Goal: Check status: Check status

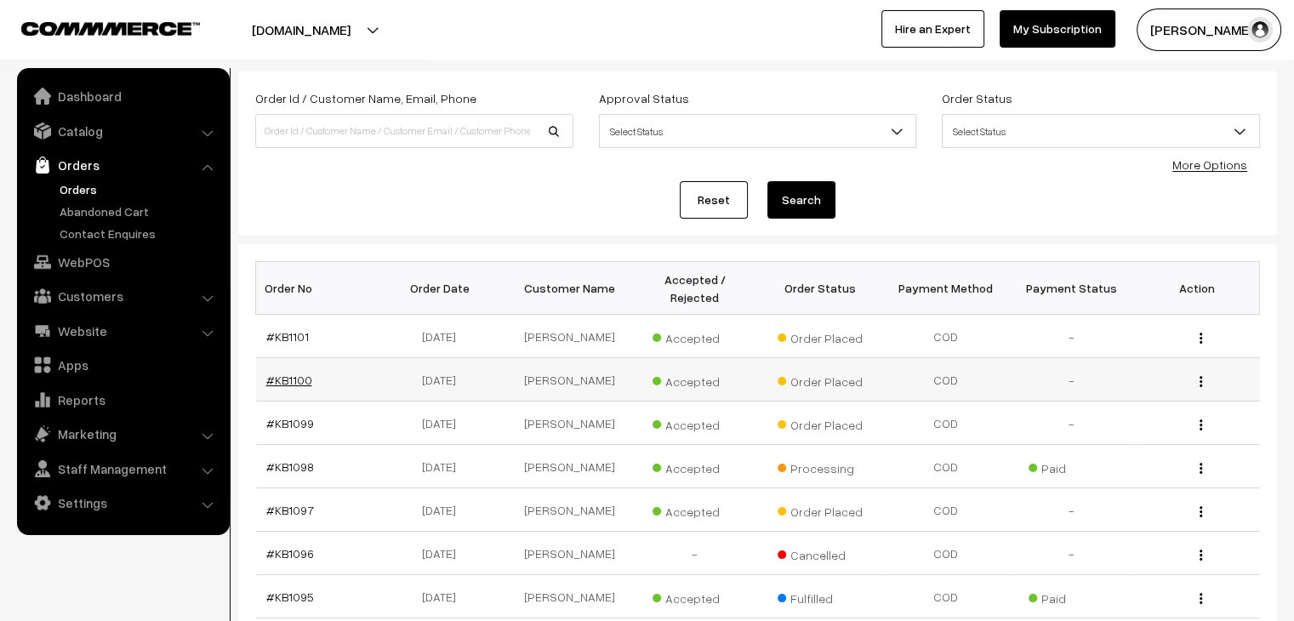
click at [287, 373] on link "#KB1100" at bounding box center [289, 380] width 46 height 14
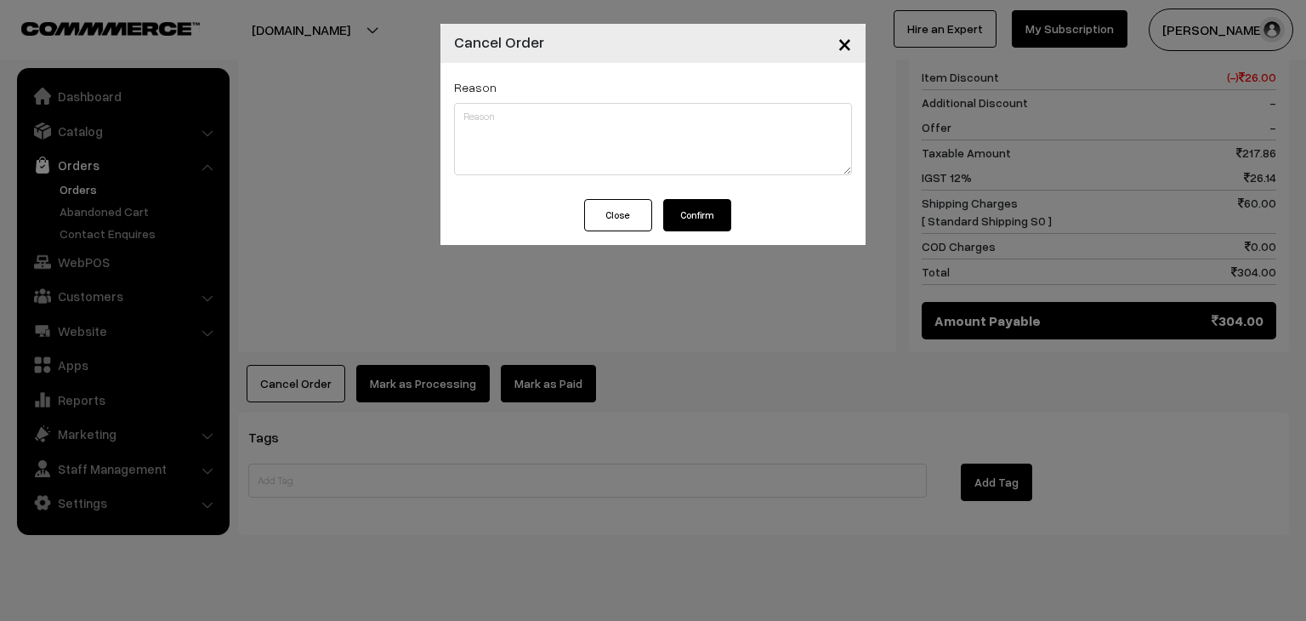
click at [696, 208] on button "Confirm" at bounding box center [697, 215] width 68 height 32
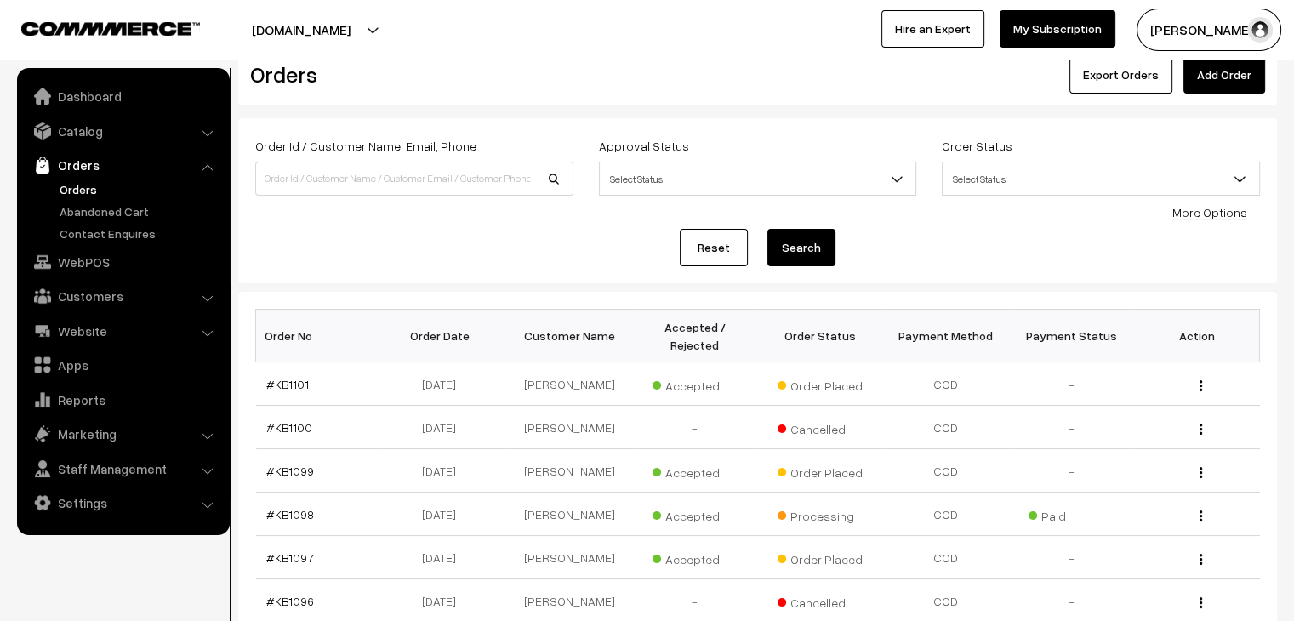
scroll to position [85, 0]
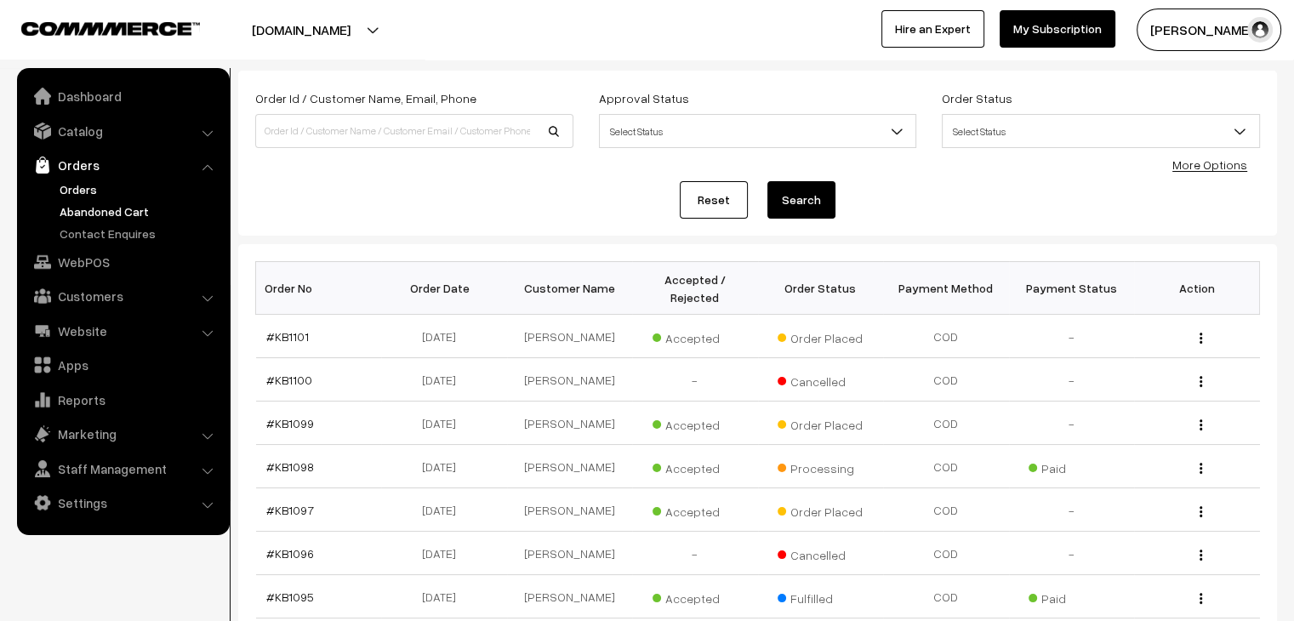
click at [116, 211] on link "Abandoned Cart" at bounding box center [139, 211] width 168 height 18
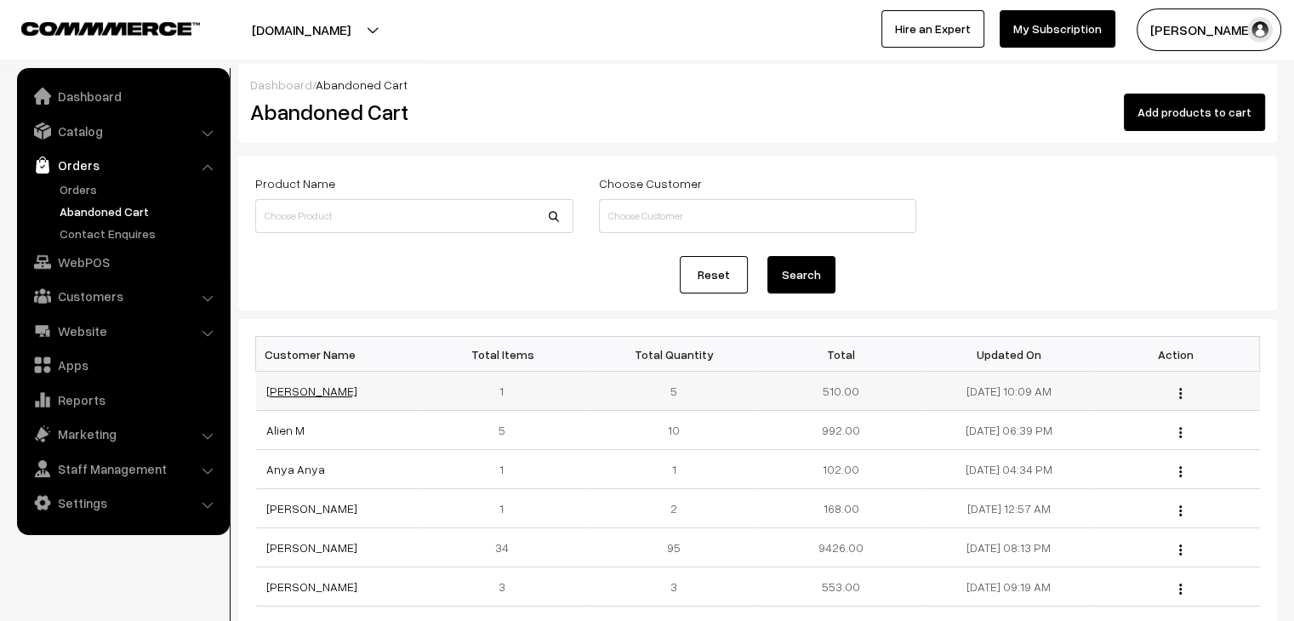
click at [312, 389] on link "Daphi Skhemlon" at bounding box center [311, 391] width 91 height 14
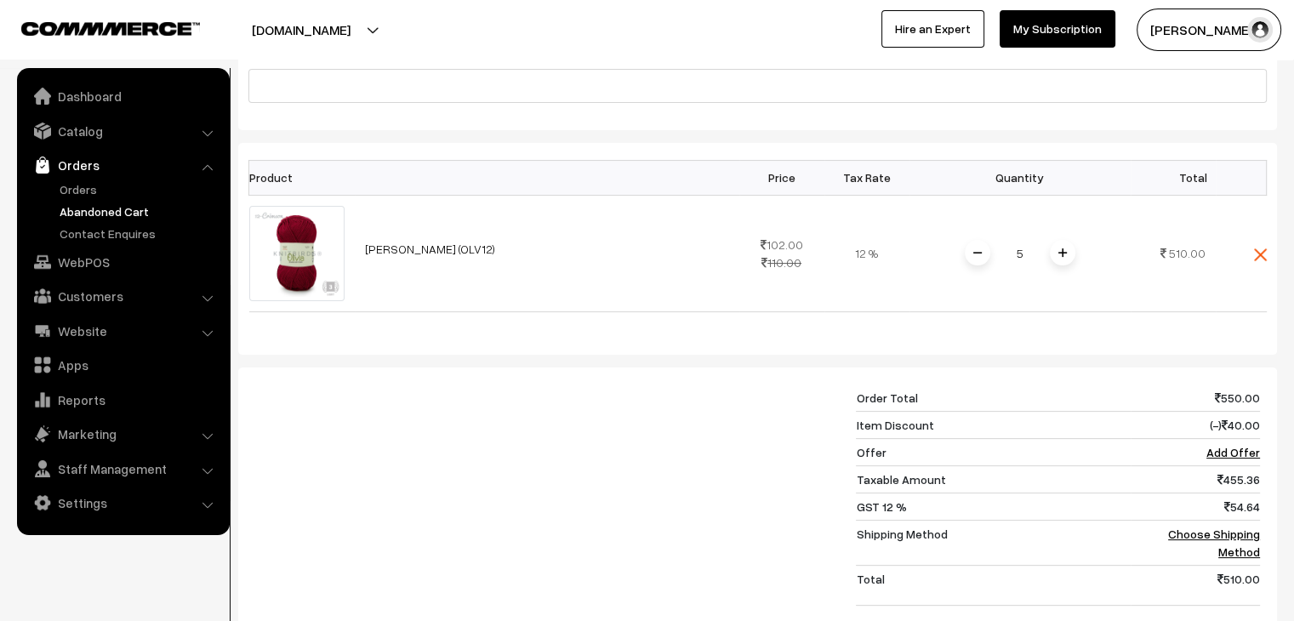
scroll to position [425, 0]
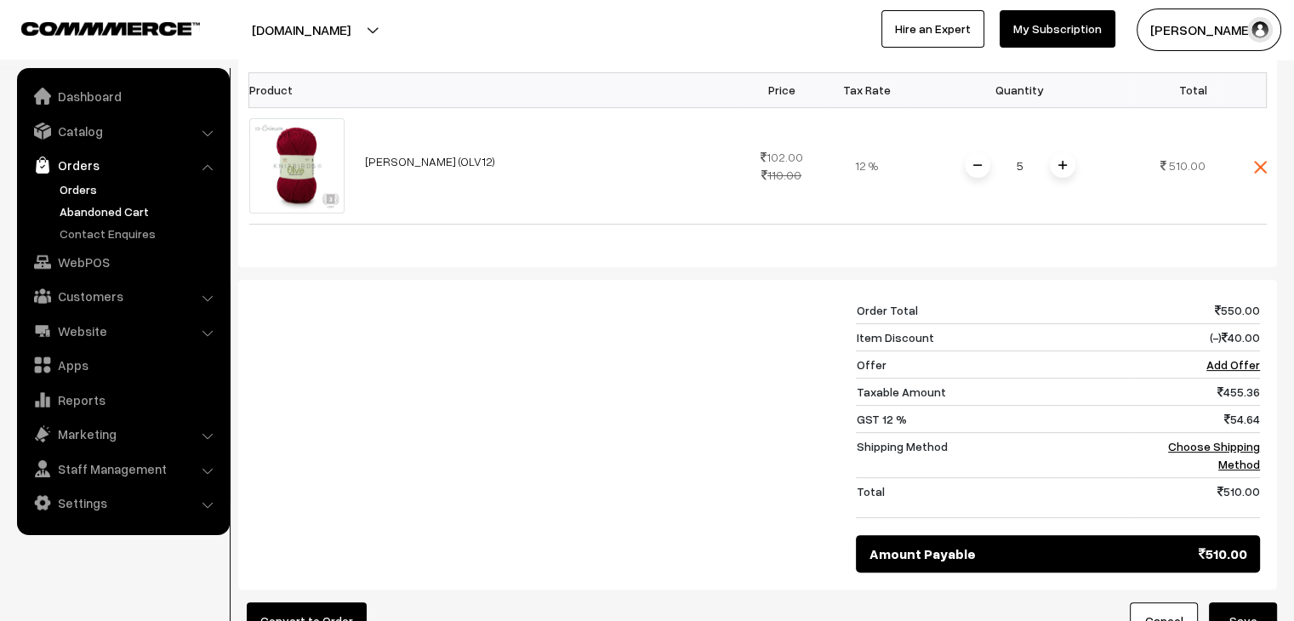
click at [89, 185] on link "Orders" at bounding box center [139, 189] width 168 height 18
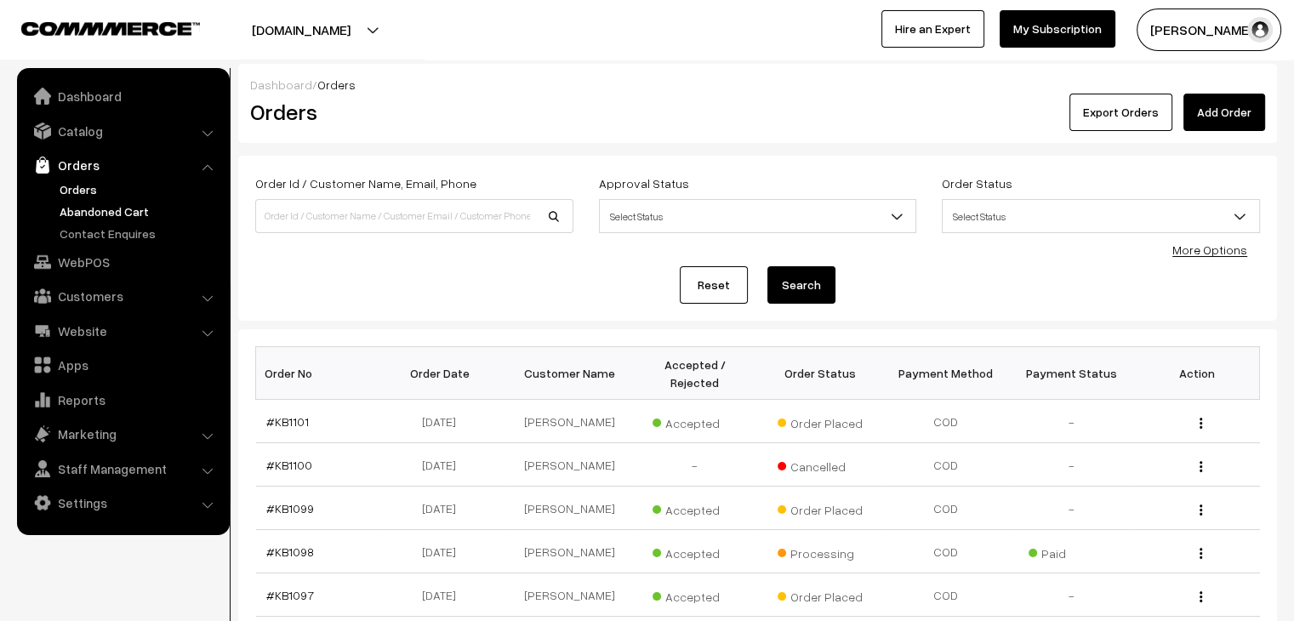
click at [123, 207] on link "Abandoned Cart" at bounding box center [139, 211] width 168 height 18
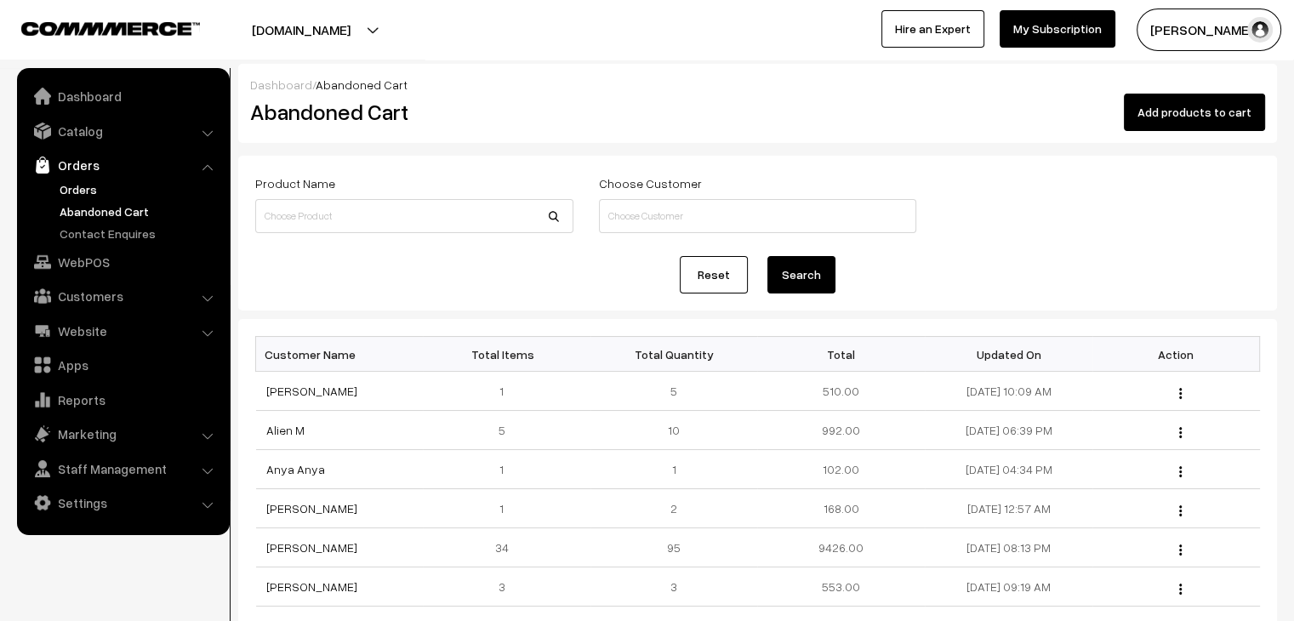
click at [75, 191] on link "Orders" at bounding box center [139, 189] width 168 height 18
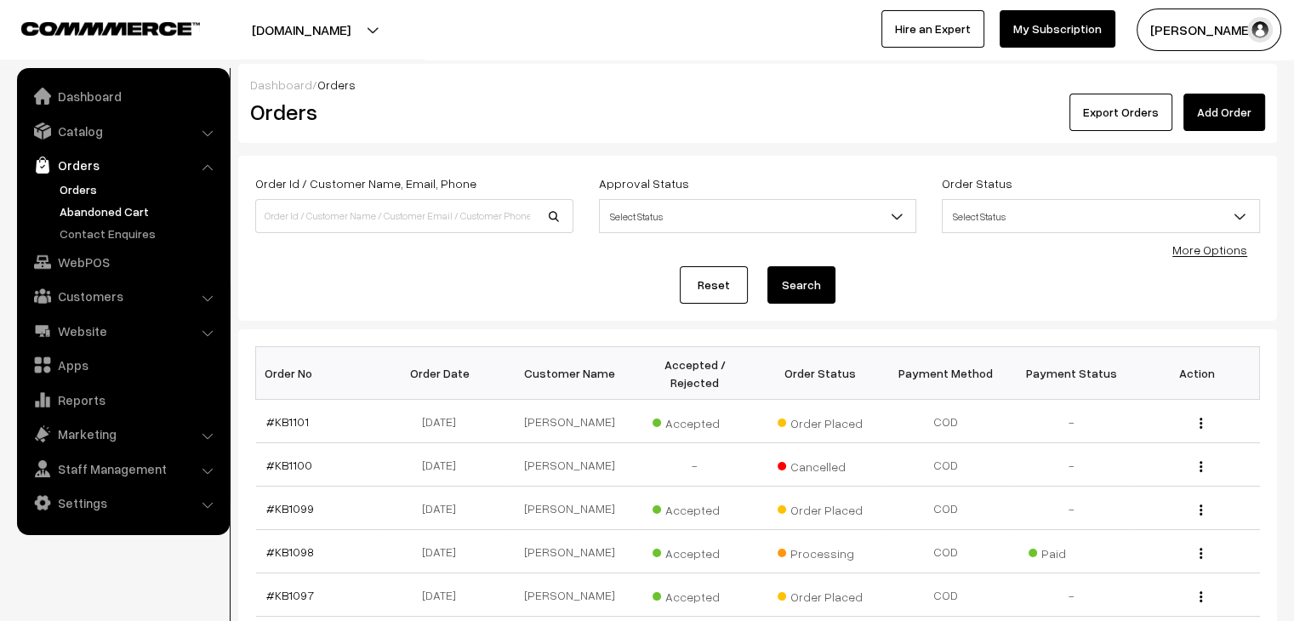
click at [125, 215] on link "Abandoned Cart" at bounding box center [139, 211] width 168 height 18
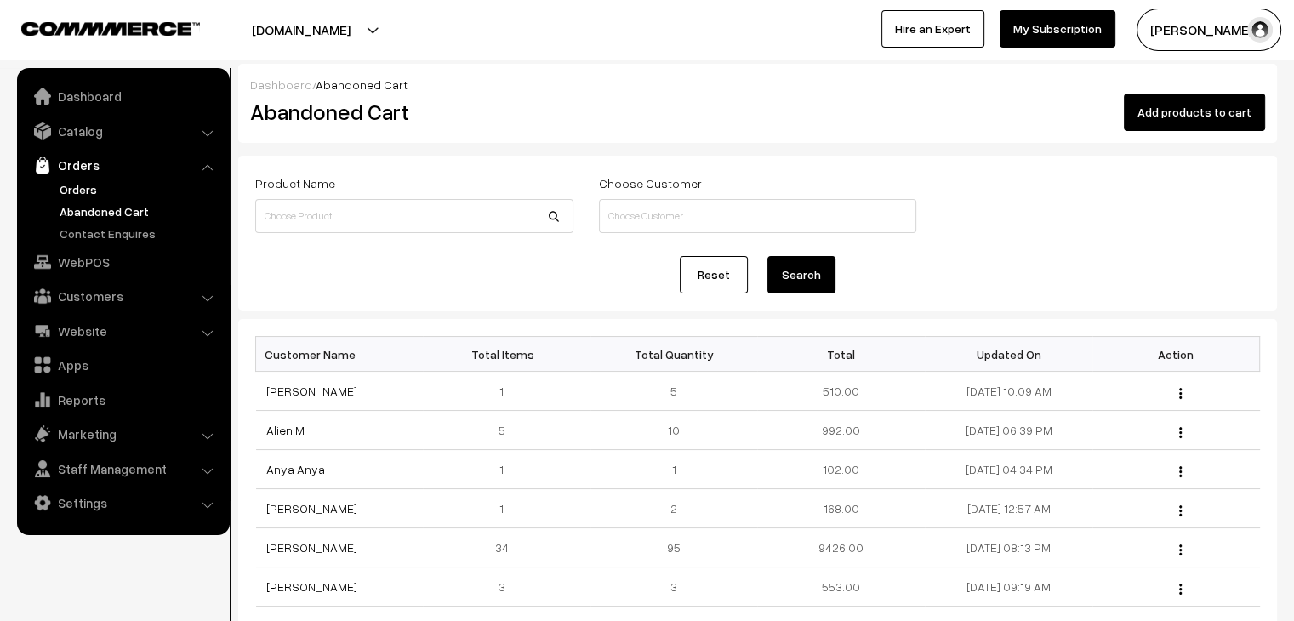
click at [92, 186] on link "Orders" at bounding box center [139, 189] width 168 height 18
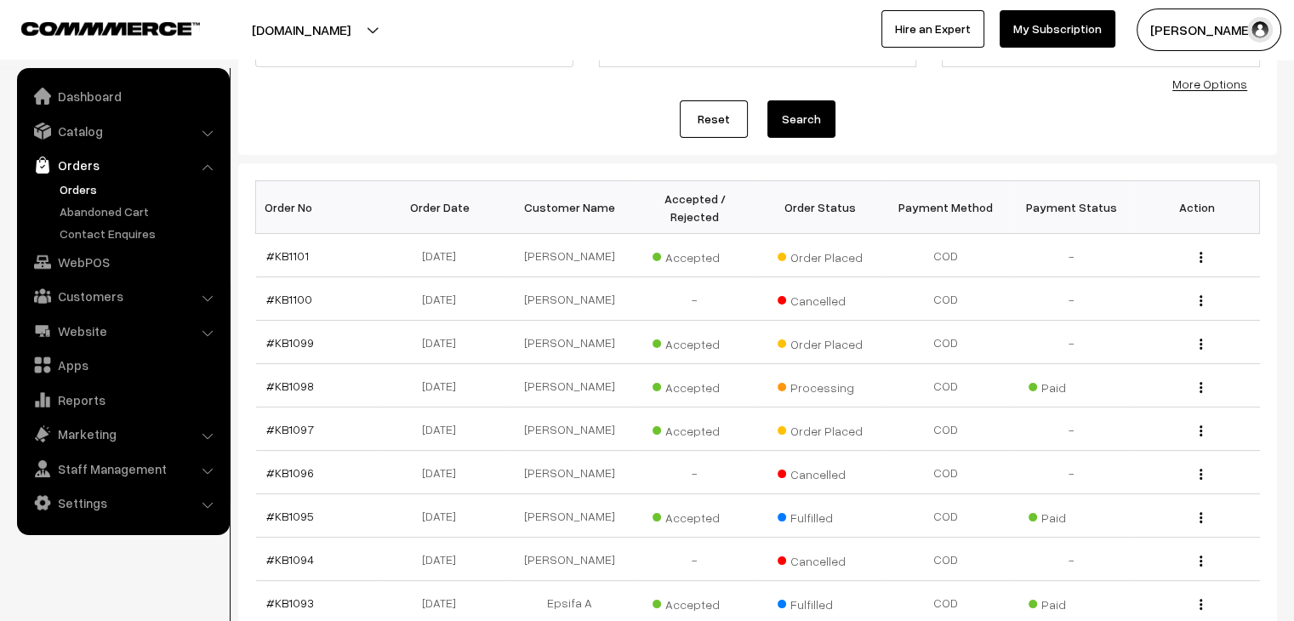
scroll to position [170, 0]
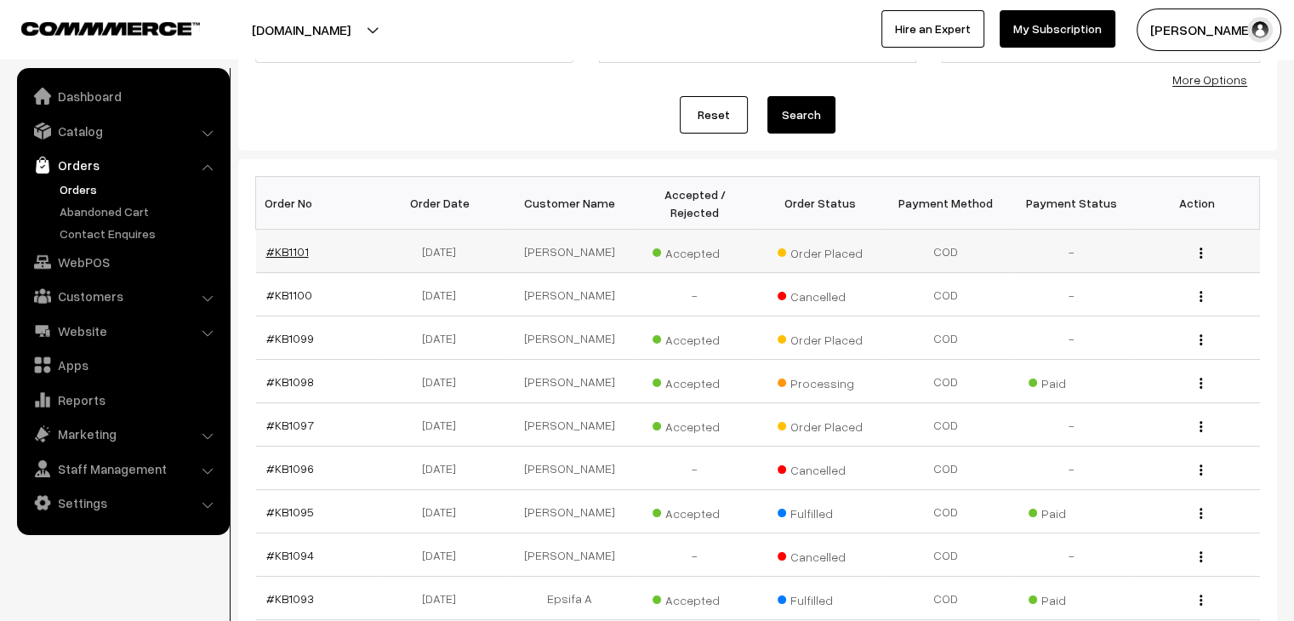
click at [302, 244] on link "#KB1101" at bounding box center [287, 251] width 43 height 14
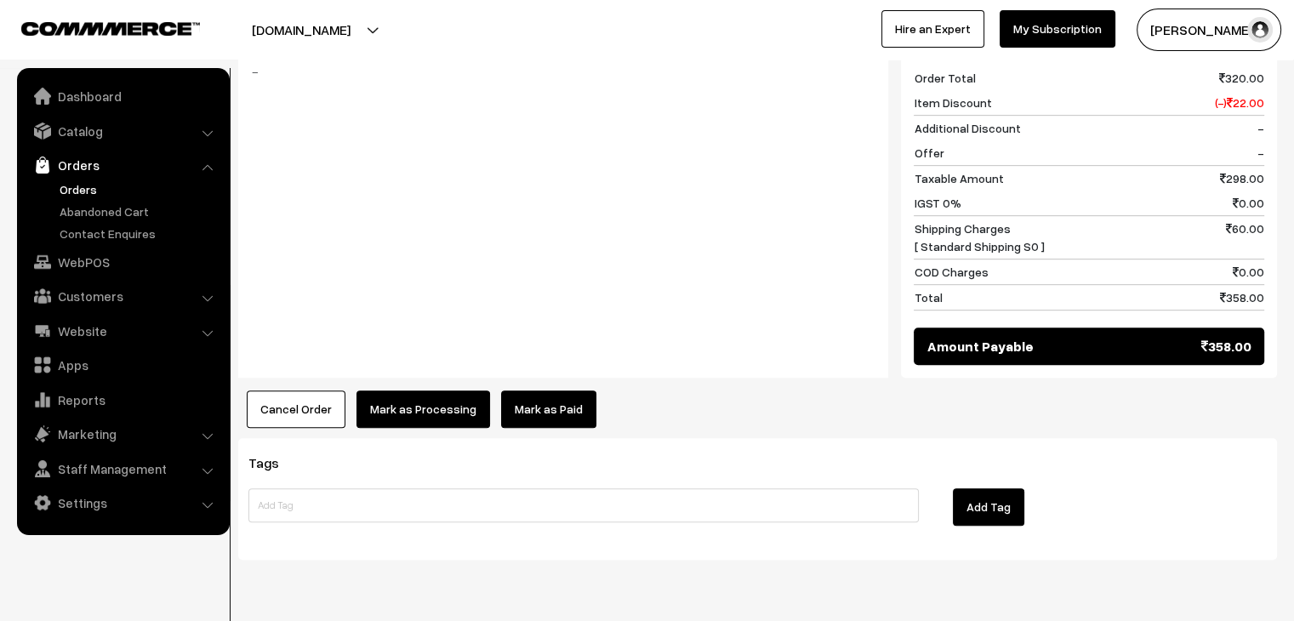
scroll to position [851, 0]
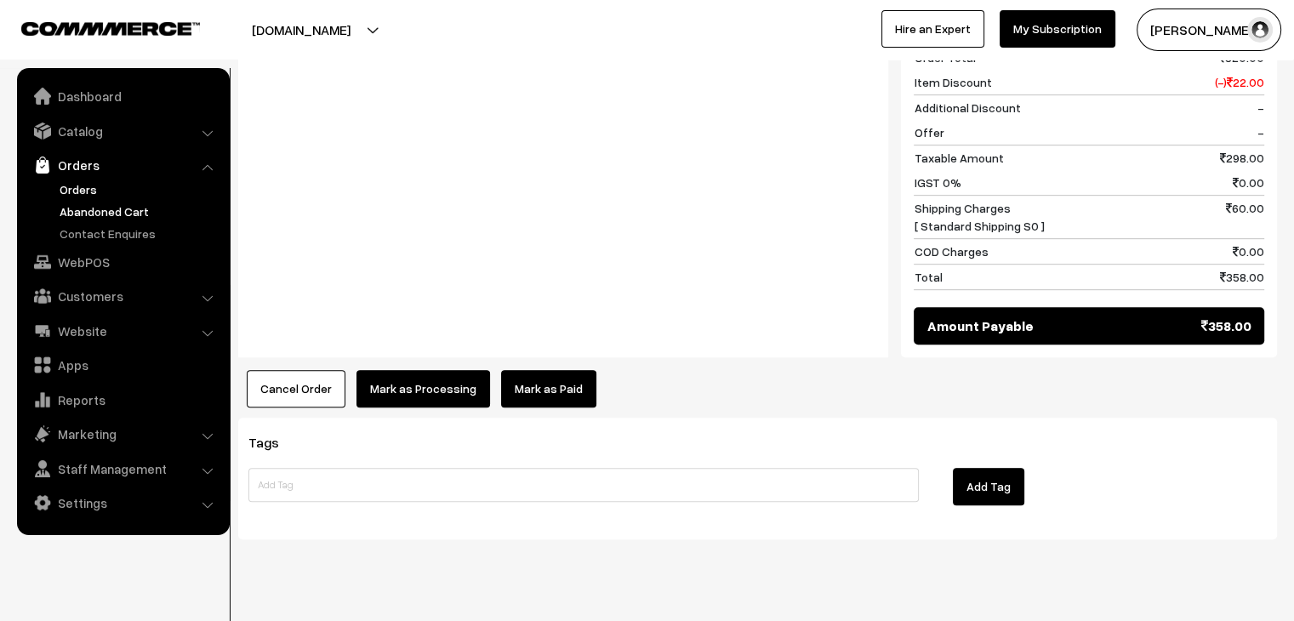
click at [120, 210] on link "Abandoned Cart" at bounding box center [139, 211] width 168 height 18
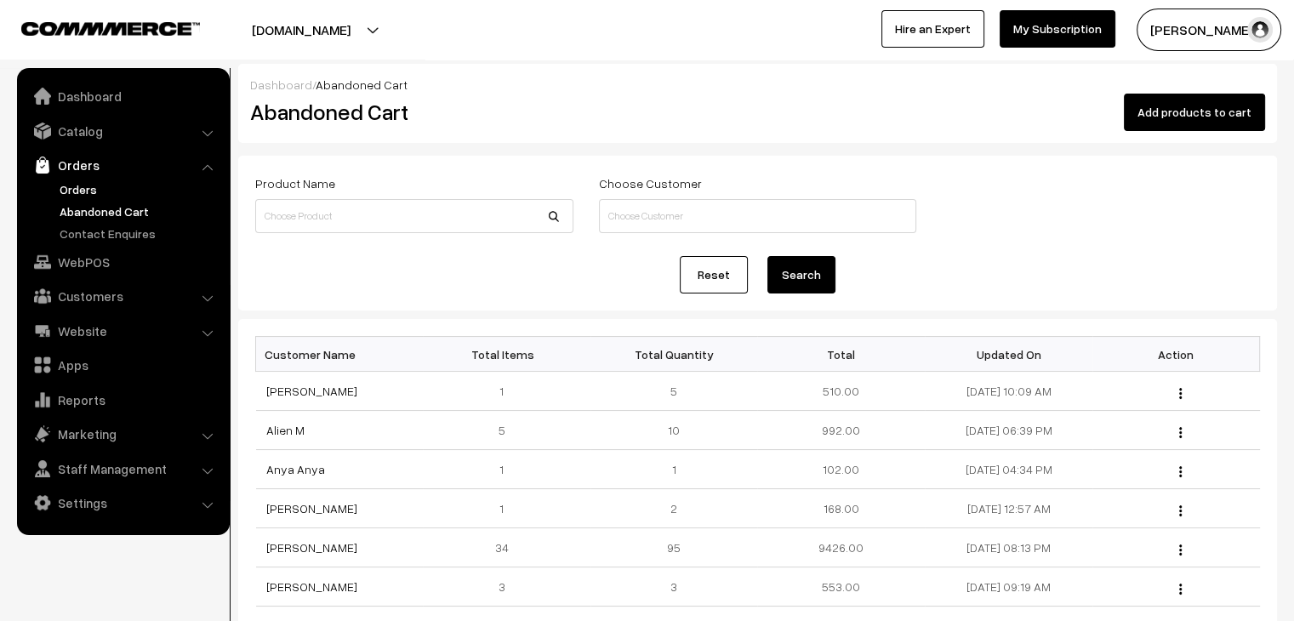
click at [80, 188] on link "Orders" at bounding box center [139, 189] width 168 height 18
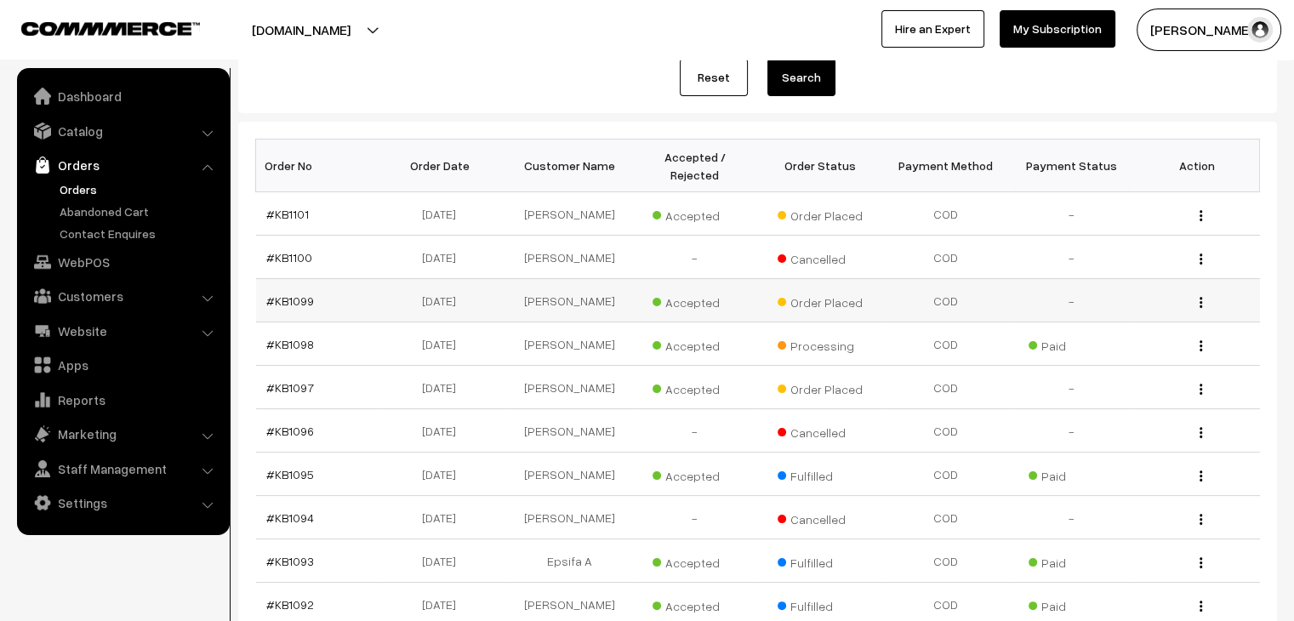
scroll to position [255, 0]
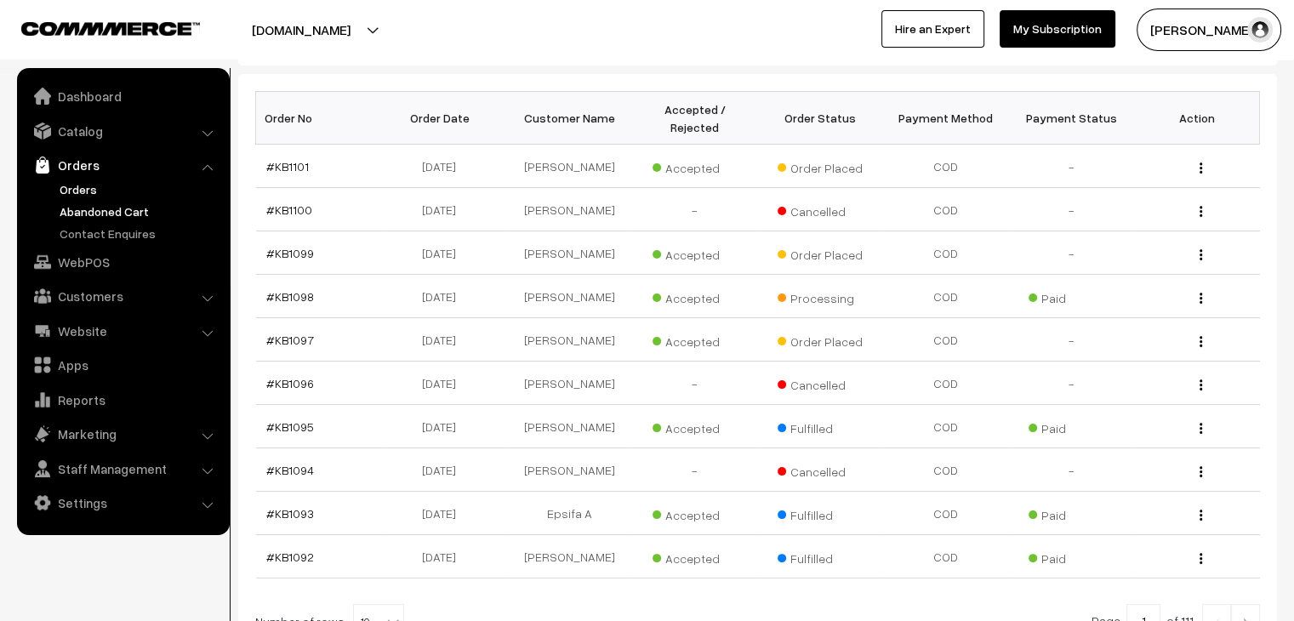
click at [157, 205] on link "Abandoned Cart" at bounding box center [139, 211] width 168 height 18
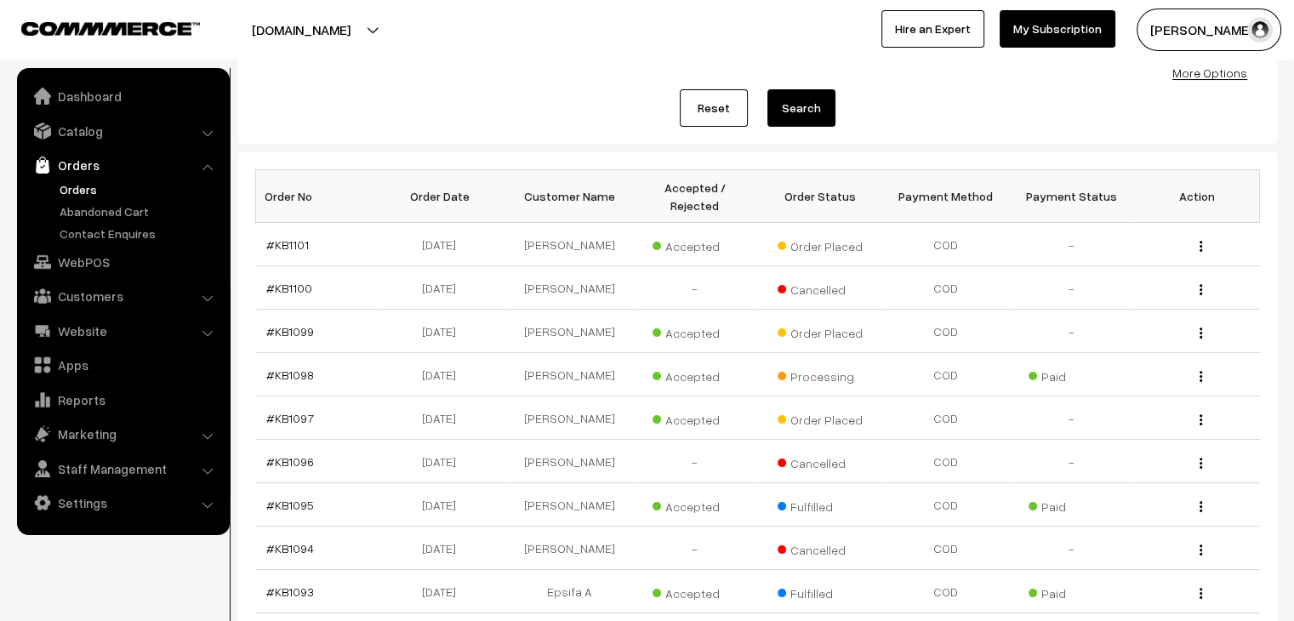
scroll to position [170, 0]
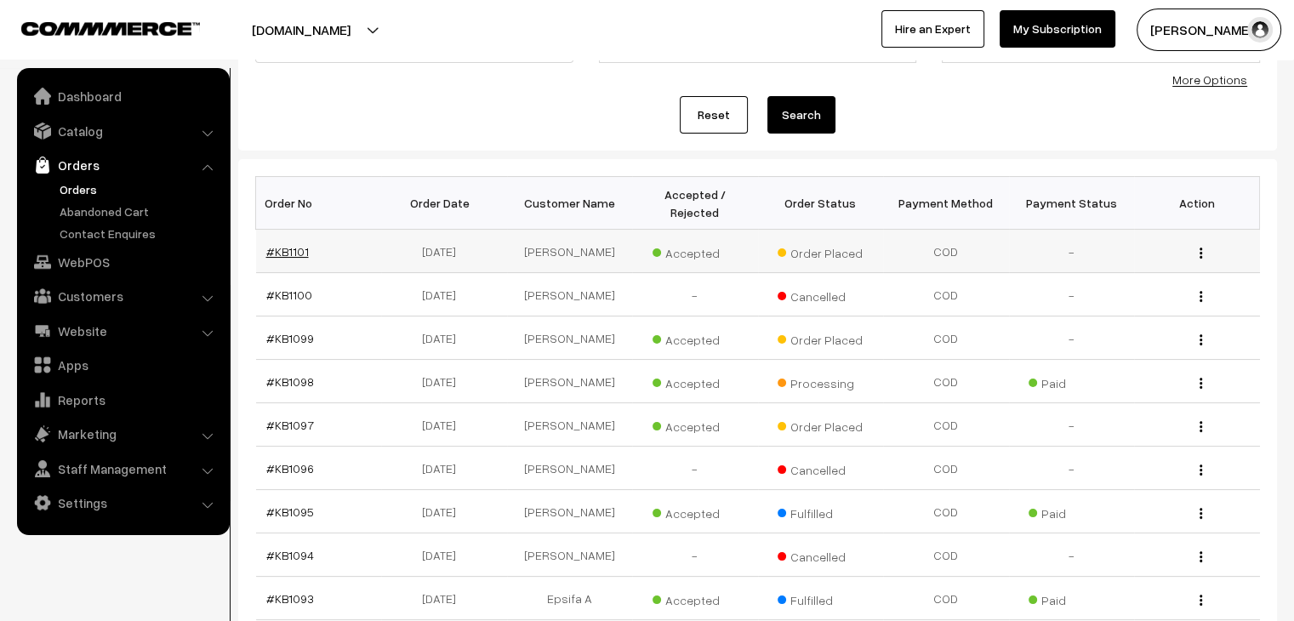
click at [280, 244] on link "#KB1101" at bounding box center [287, 251] width 43 height 14
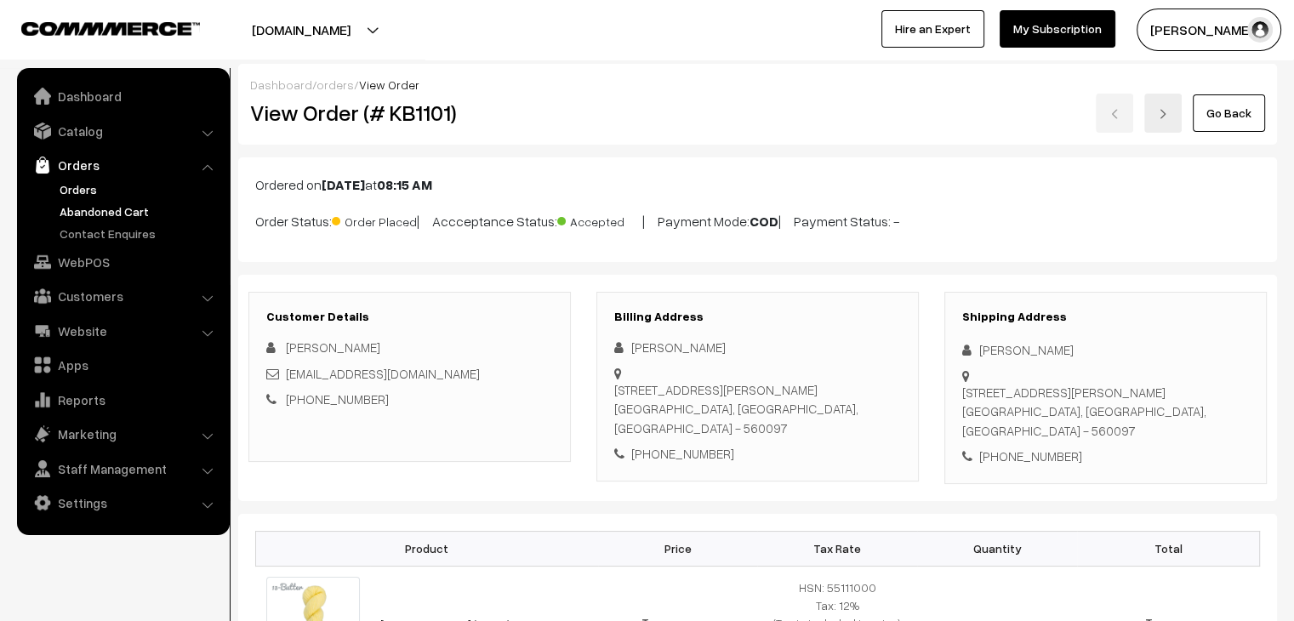
click at [131, 210] on link "Abandoned Cart" at bounding box center [139, 211] width 168 height 18
